Goal: Contribute content

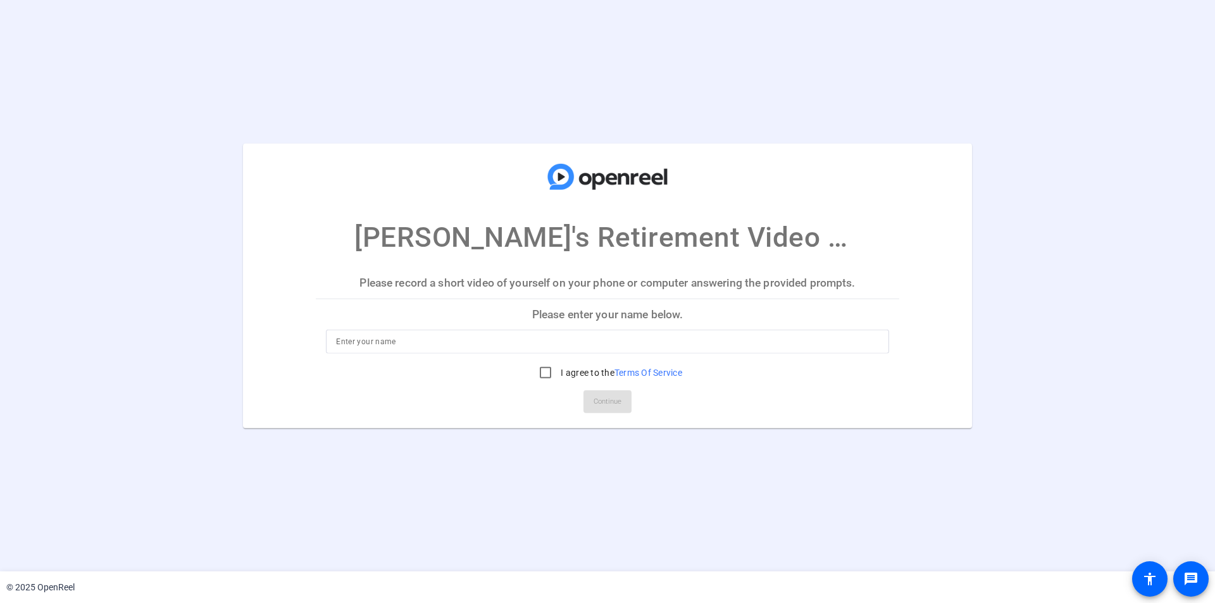
click at [389, 342] on input at bounding box center [607, 341] width 543 height 15
type input "[PERSON_NAME]"
click at [549, 373] on input "I agree to the Terms Of Service" at bounding box center [545, 372] width 25 height 25
checkbox input "true"
click at [615, 401] on span "Continue" at bounding box center [608, 401] width 28 height 19
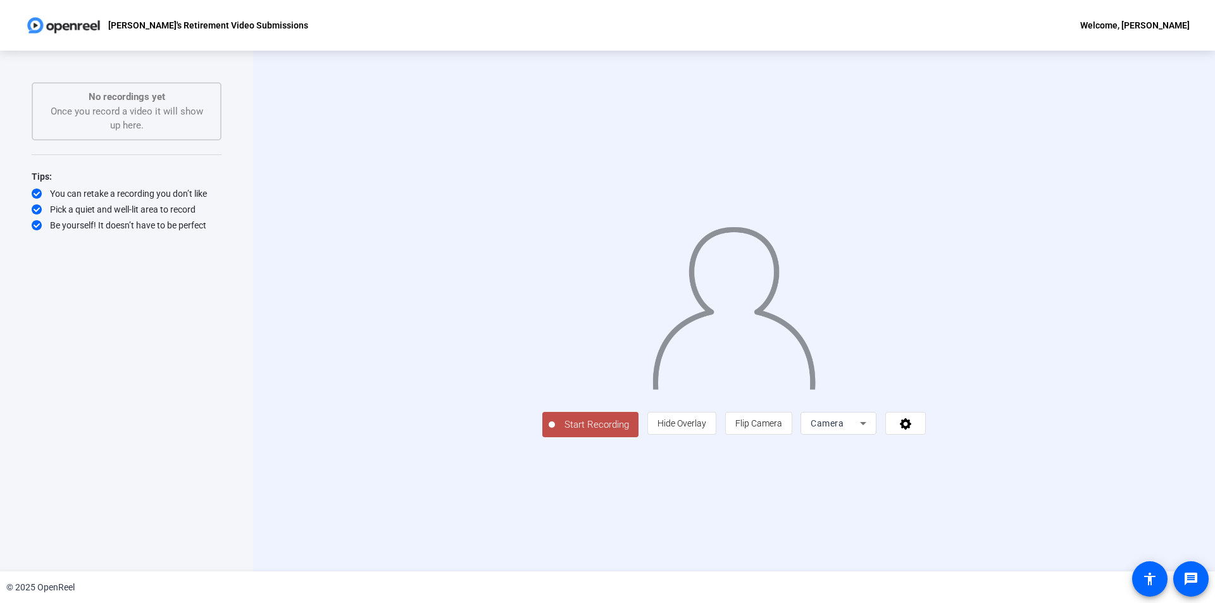
click at [555, 432] on span "Start Recording" at bounding box center [597, 425] width 84 height 15
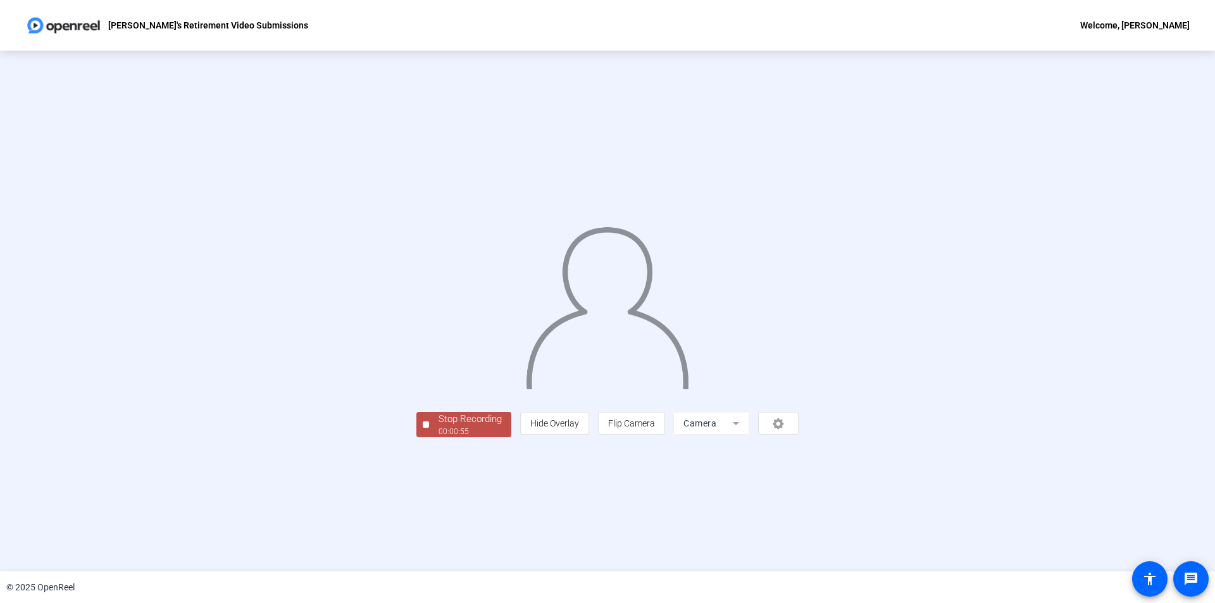
click at [439, 427] on div "Stop Recording" at bounding box center [470, 419] width 63 height 15
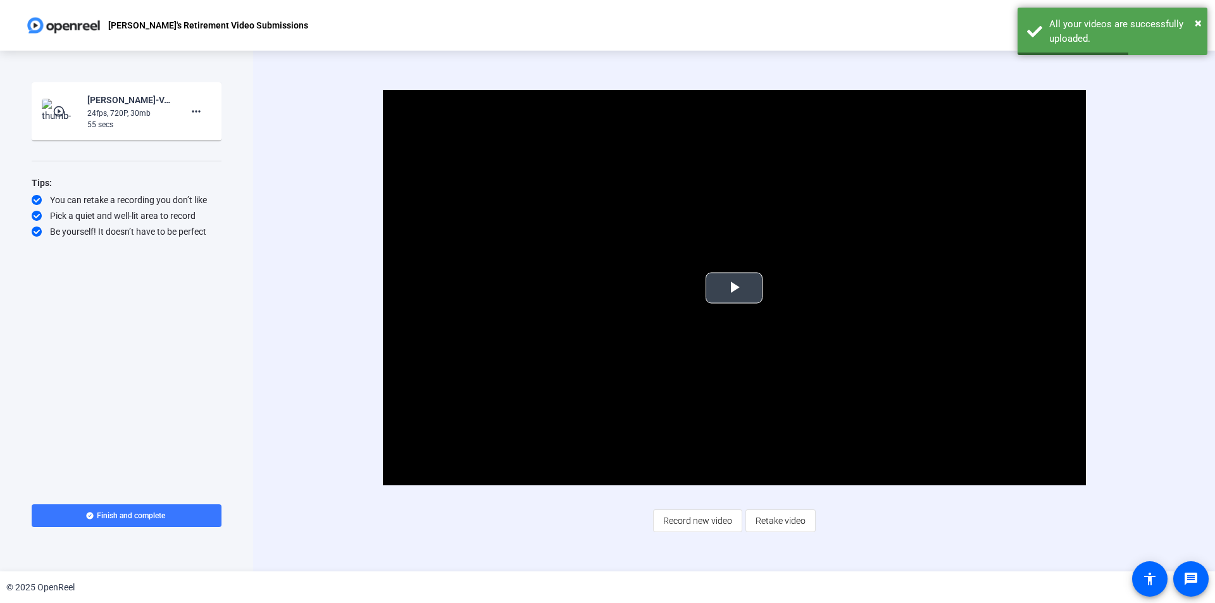
click at [734, 288] on span "Video Player" at bounding box center [734, 288] width 0 height 0
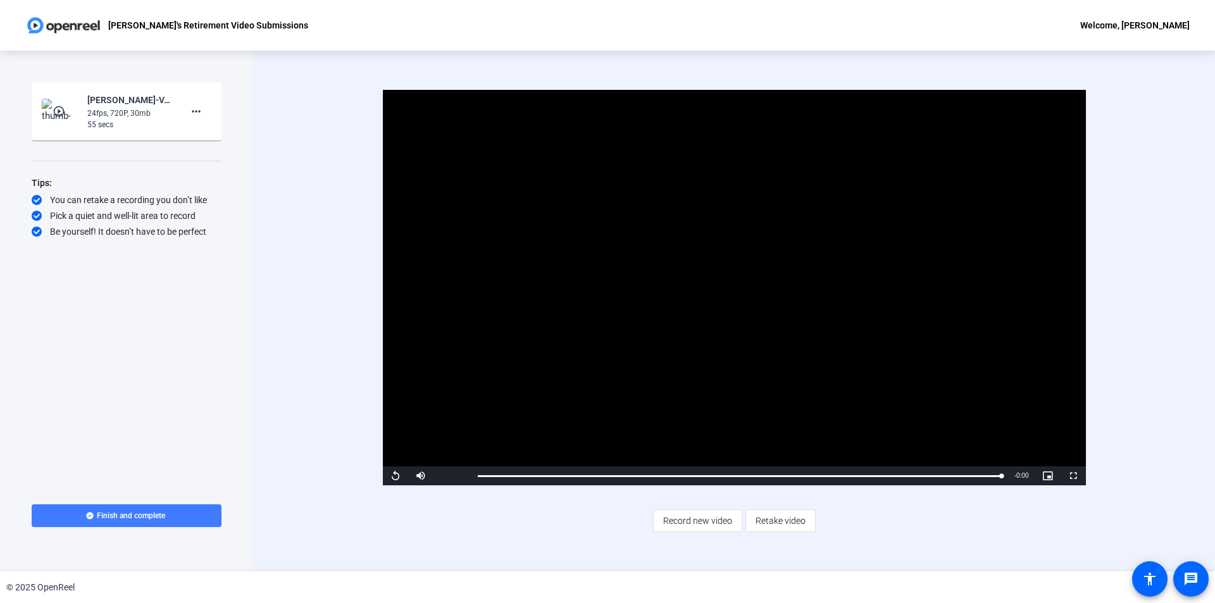
click at [141, 511] on span "Finish and complete" at bounding box center [131, 516] width 68 height 10
